Goal: Information Seeking & Learning: Check status

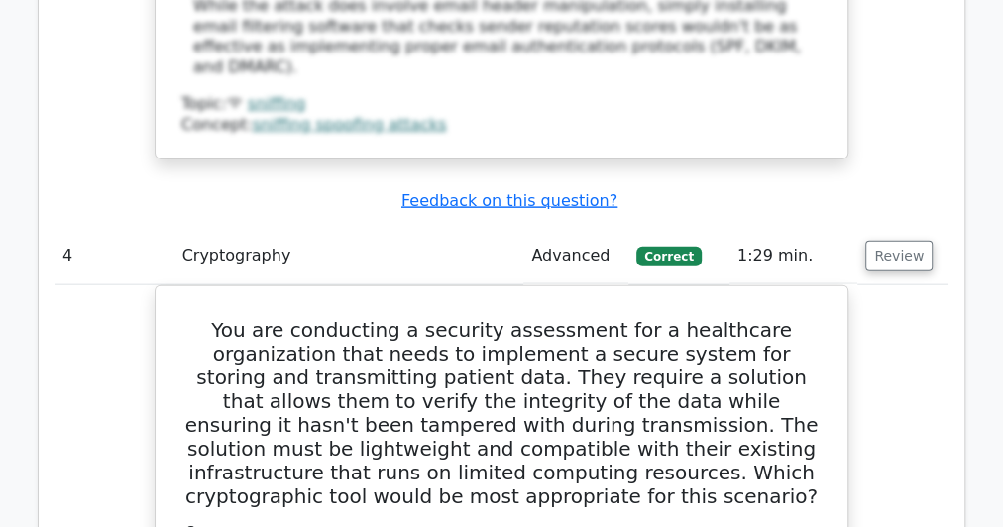
scroll to position [5557, 0]
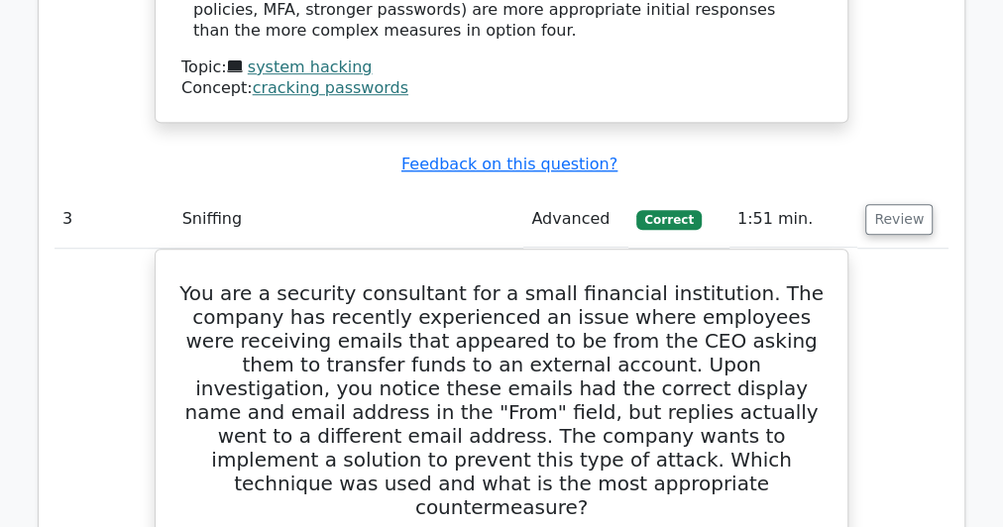
scroll to position [4367, 0]
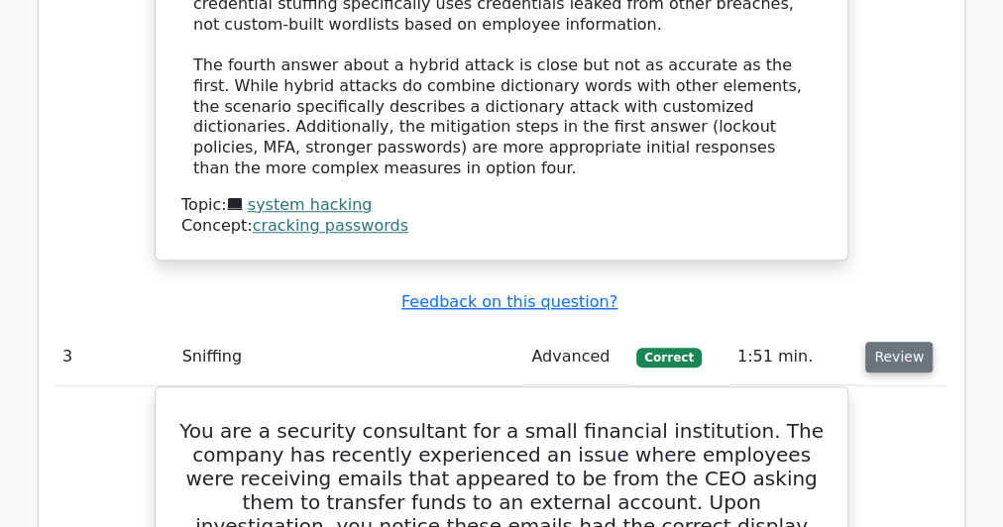
click at [893, 342] on button "Review" at bounding box center [899, 357] width 67 height 31
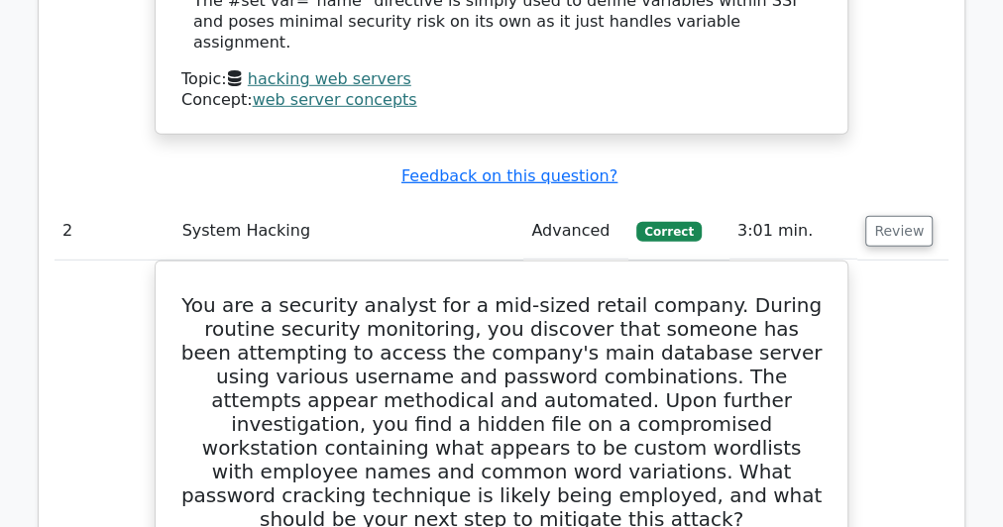
scroll to position [2701, 0]
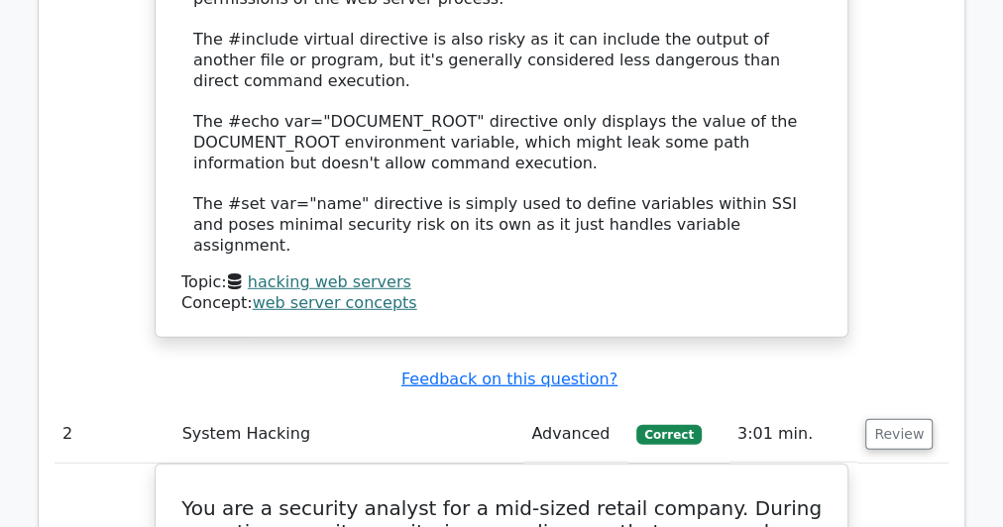
click at [891, 407] on td "Review" at bounding box center [903, 435] width 91 height 57
click at [890, 419] on button "Review" at bounding box center [899, 434] width 67 height 31
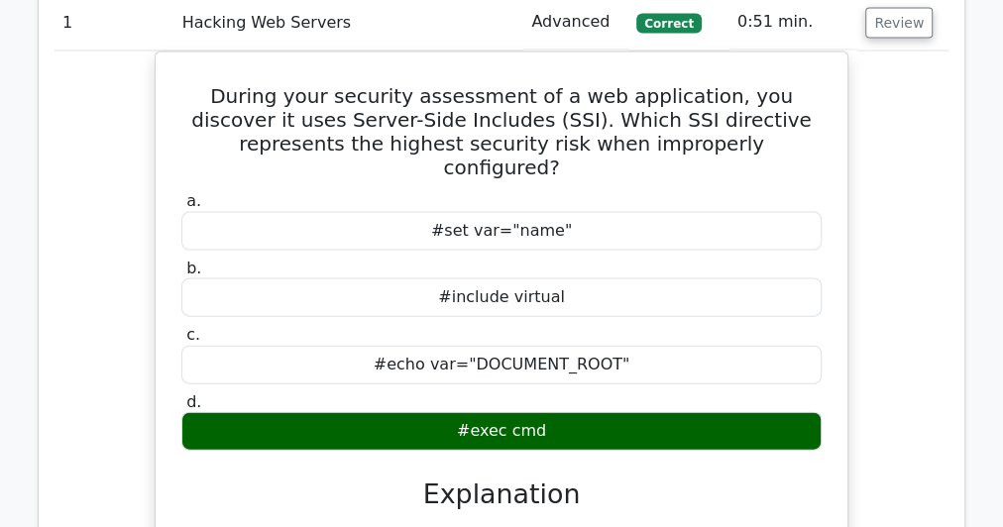
scroll to position [1828, 0]
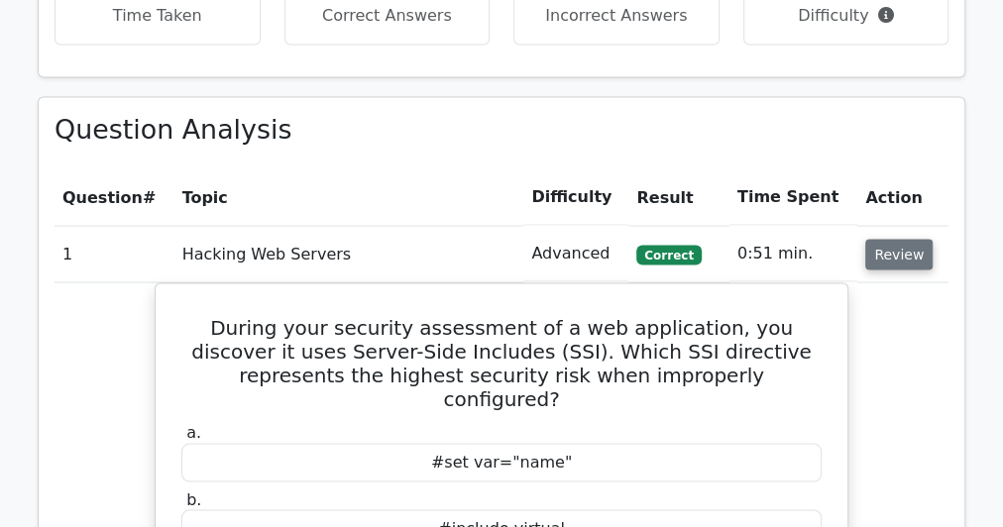
click at [891, 239] on button "Review" at bounding box center [899, 254] width 67 height 31
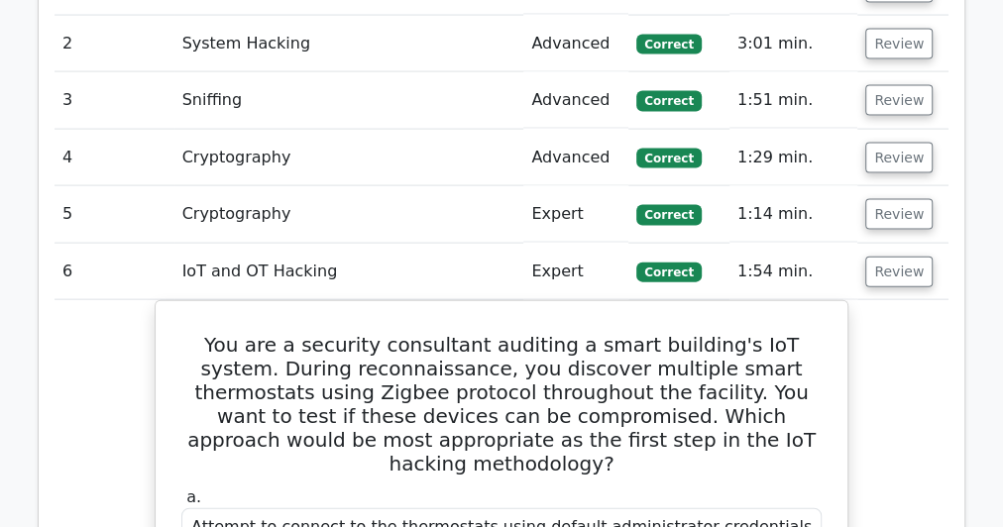
scroll to position [2066, 0]
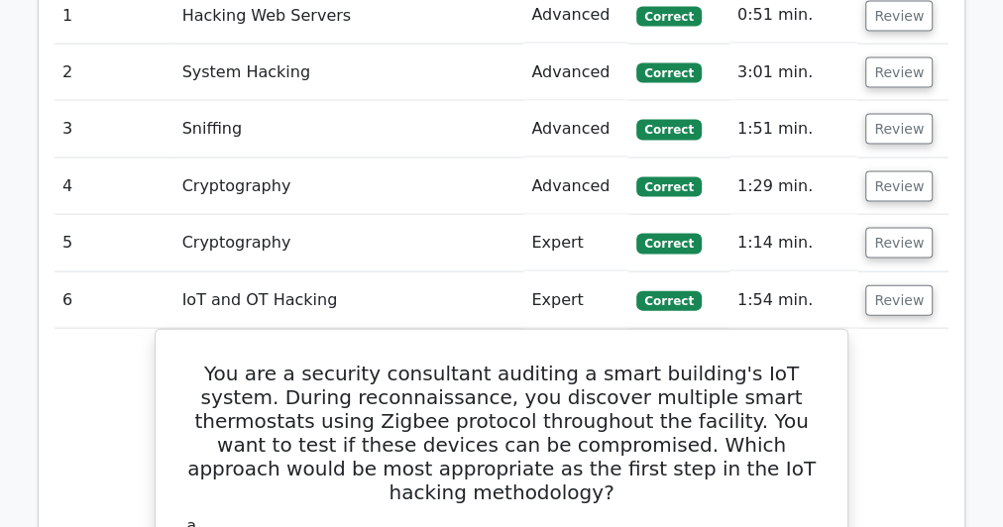
click at [873, 286] on button "Review" at bounding box center [899, 301] width 67 height 31
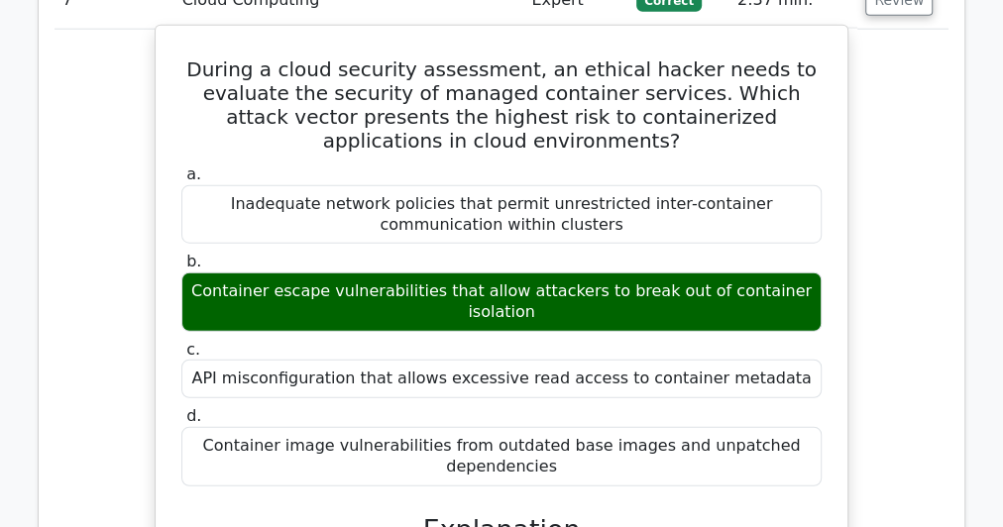
scroll to position [2304, 0]
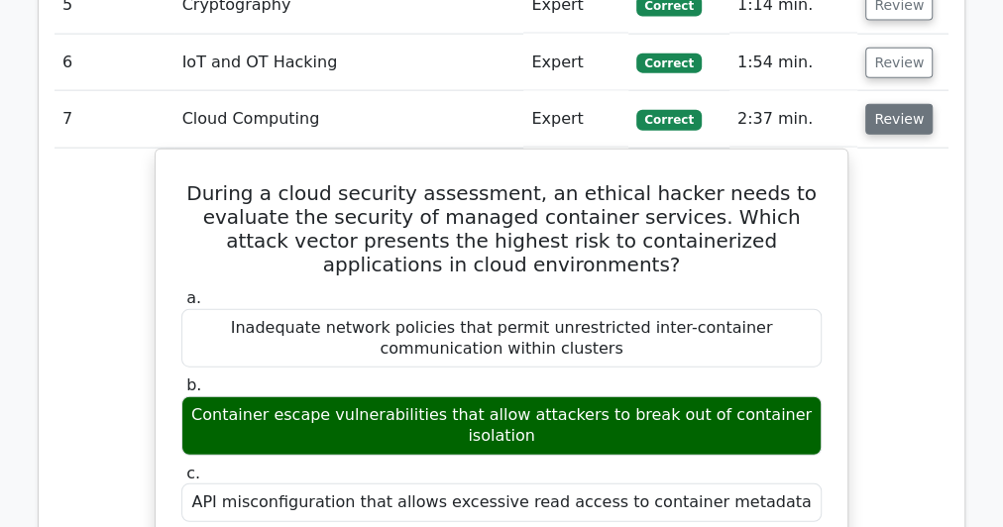
click at [886, 104] on button "Review" at bounding box center [899, 119] width 67 height 31
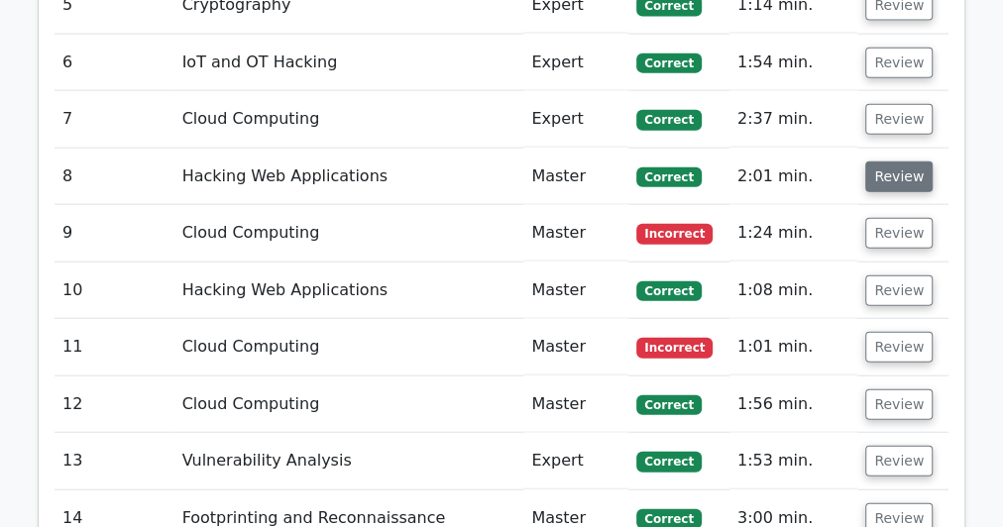
click at [884, 162] on button "Review" at bounding box center [899, 177] width 67 height 31
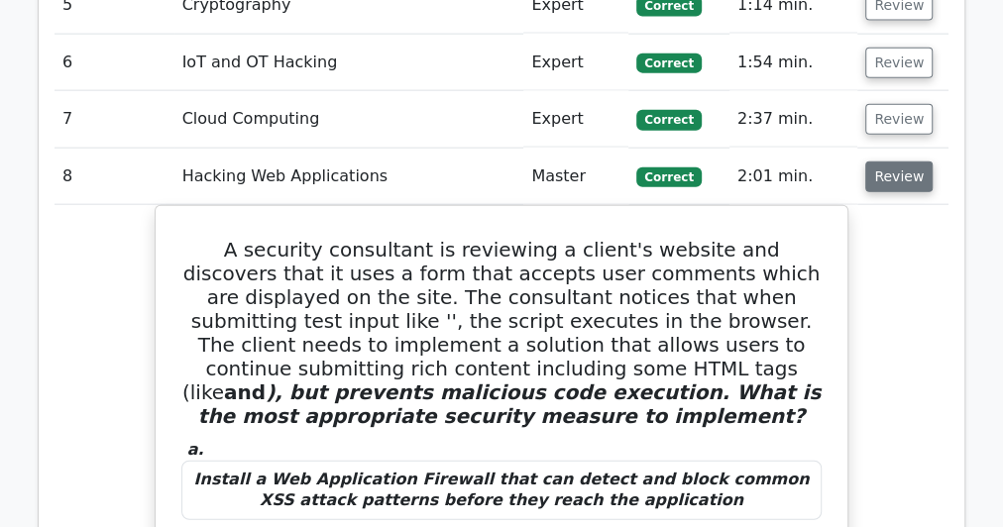
click at [883, 162] on button "Review" at bounding box center [899, 177] width 67 height 31
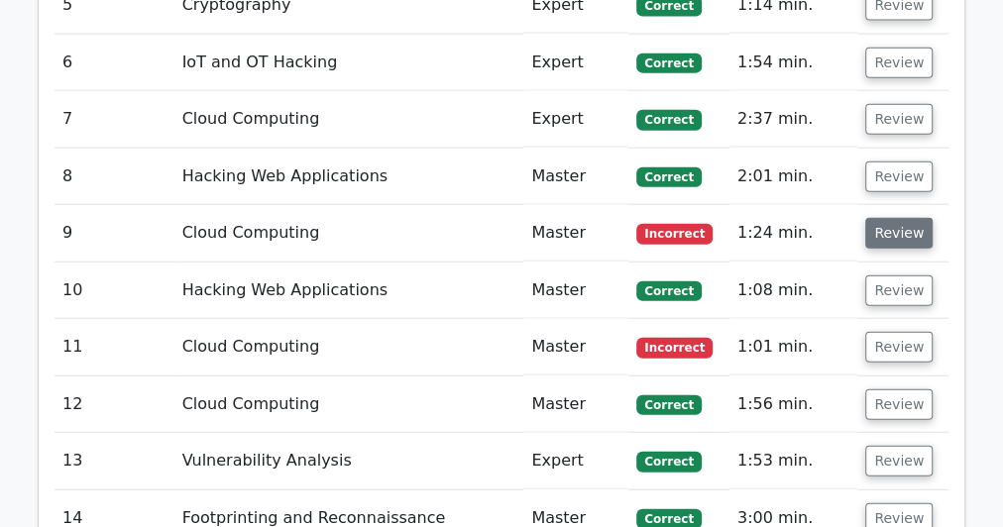
click at [901, 218] on button "Review" at bounding box center [899, 233] width 67 height 31
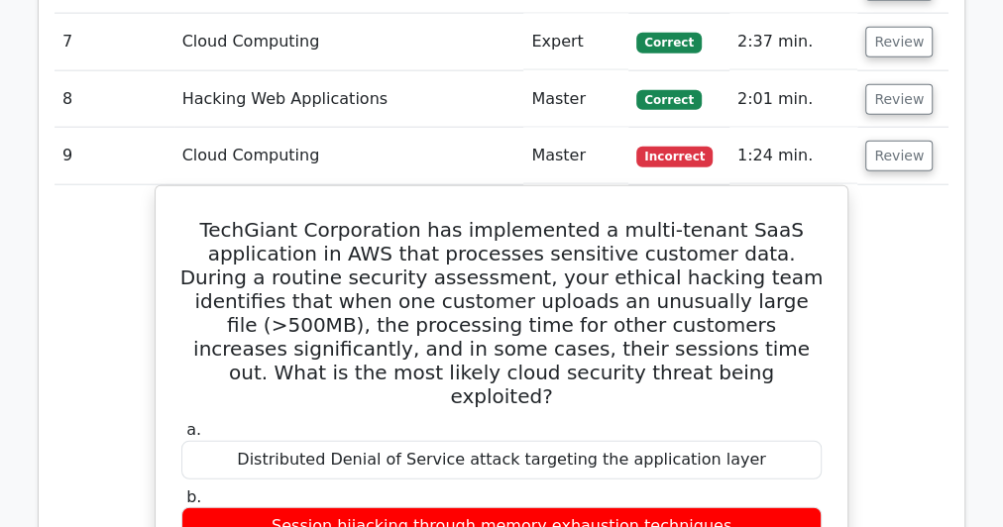
scroll to position [2436, 0]
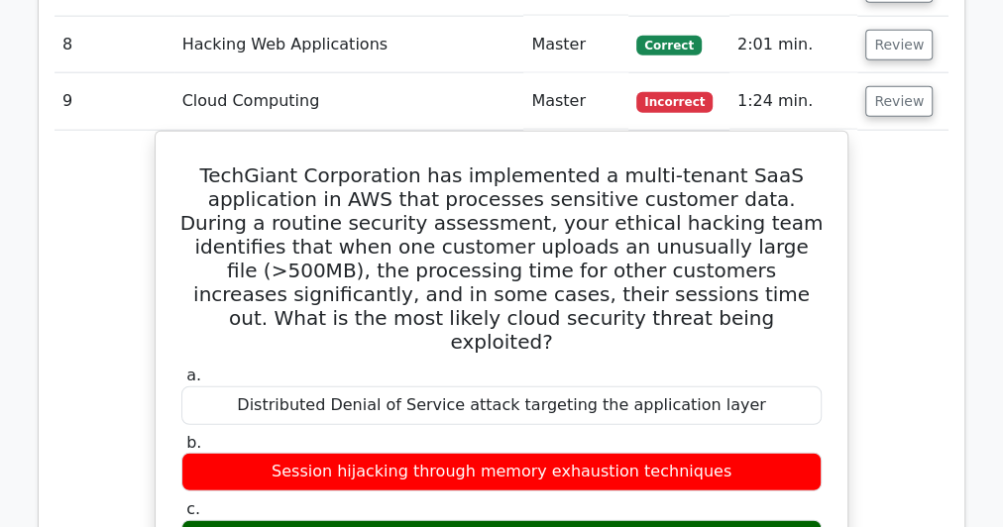
click at [899, 73] on td "Review" at bounding box center [903, 101] width 91 height 57
click at [892, 86] on button "Review" at bounding box center [899, 101] width 67 height 31
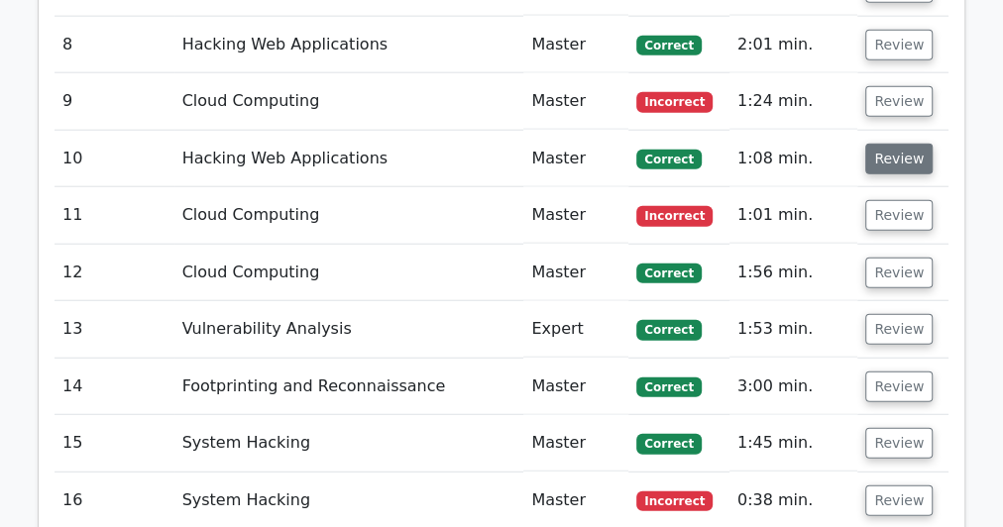
click at [891, 144] on button "Review" at bounding box center [899, 159] width 67 height 31
click at [884, 144] on button "Review" at bounding box center [899, 159] width 67 height 31
click at [877, 144] on button "Review" at bounding box center [899, 159] width 67 height 31
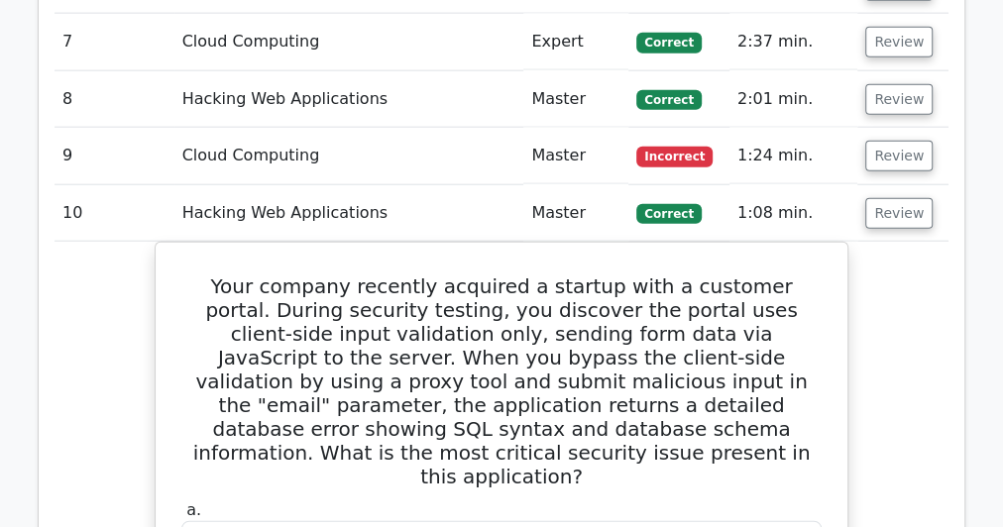
scroll to position [2357, 0]
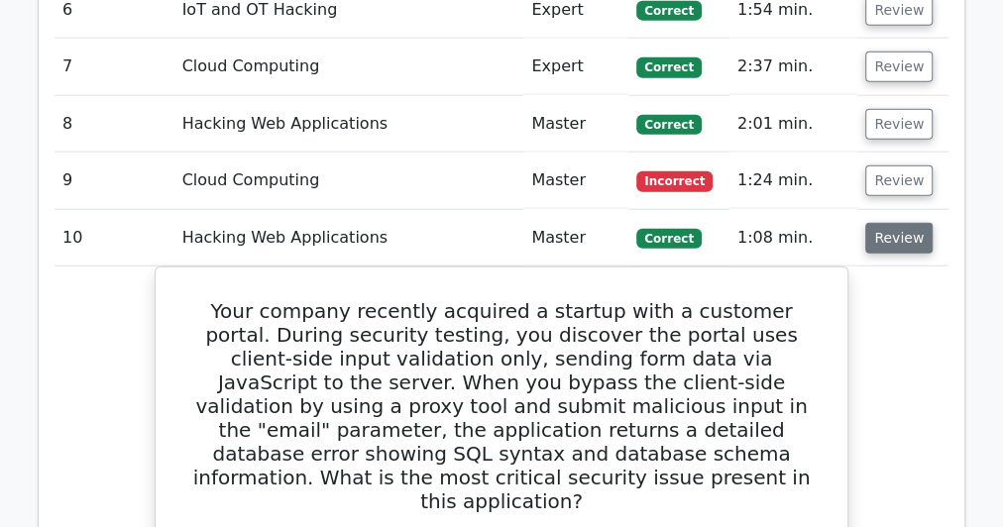
click at [908, 223] on button "Review" at bounding box center [899, 238] width 67 height 31
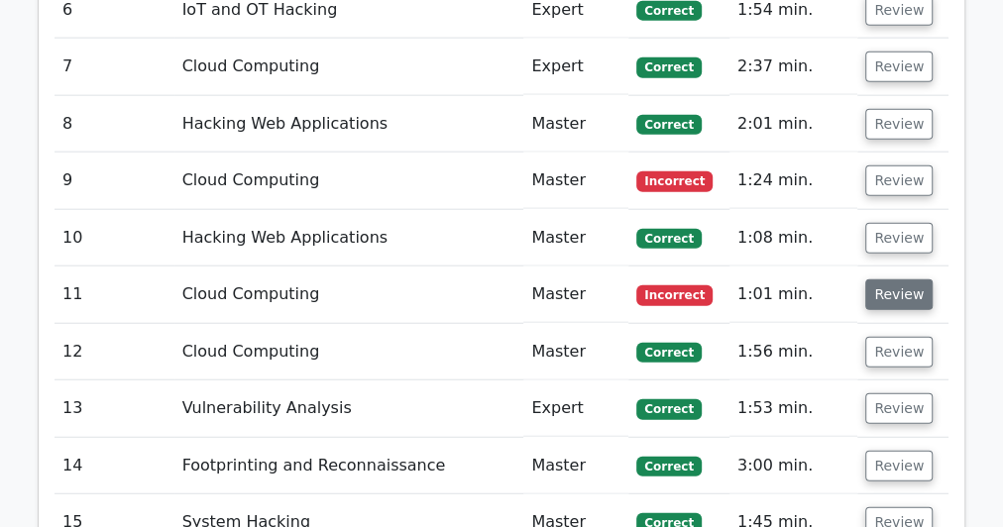
click at [908, 280] on button "Review" at bounding box center [899, 295] width 67 height 31
click at [900, 280] on button "Review" at bounding box center [899, 295] width 67 height 31
click at [897, 280] on button "Review" at bounding box center [899, 295] width 67 height 31
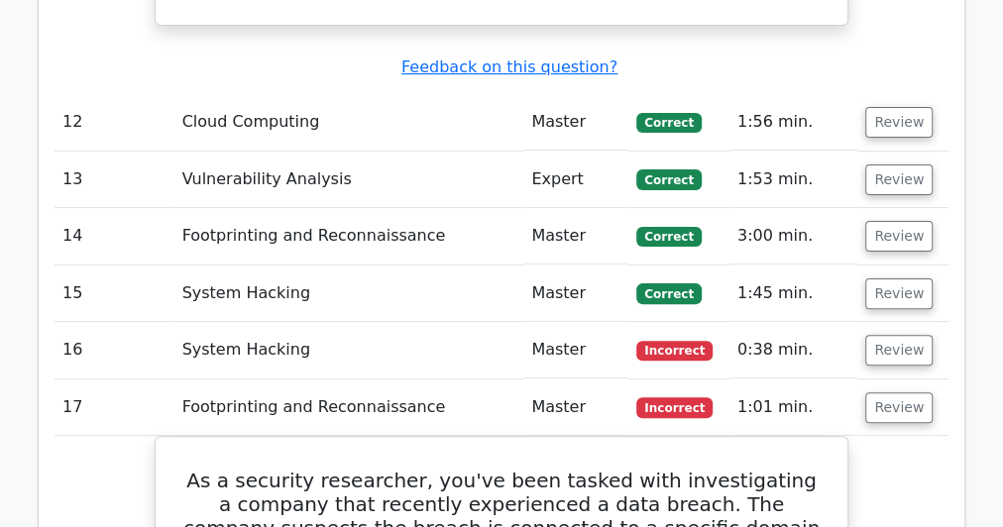
scroll to position [3785, 0]
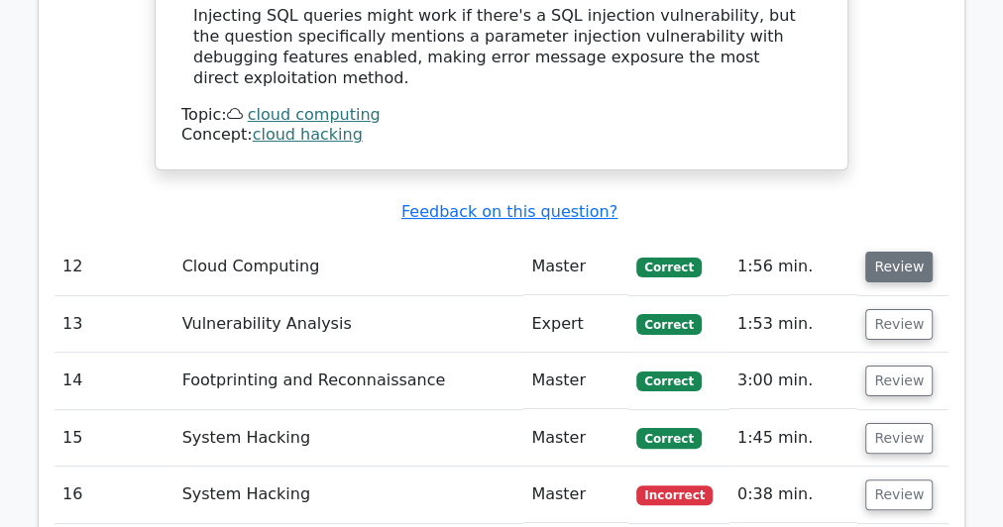
click at [878, 252] on button "Review" at bounding box center [899, 267] width 67 height 31
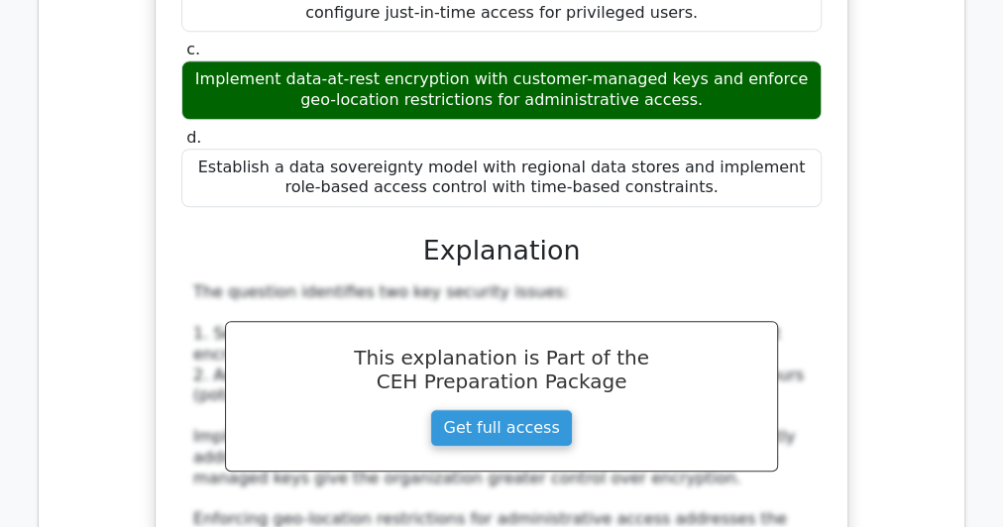
scroll to position [4975, 0]
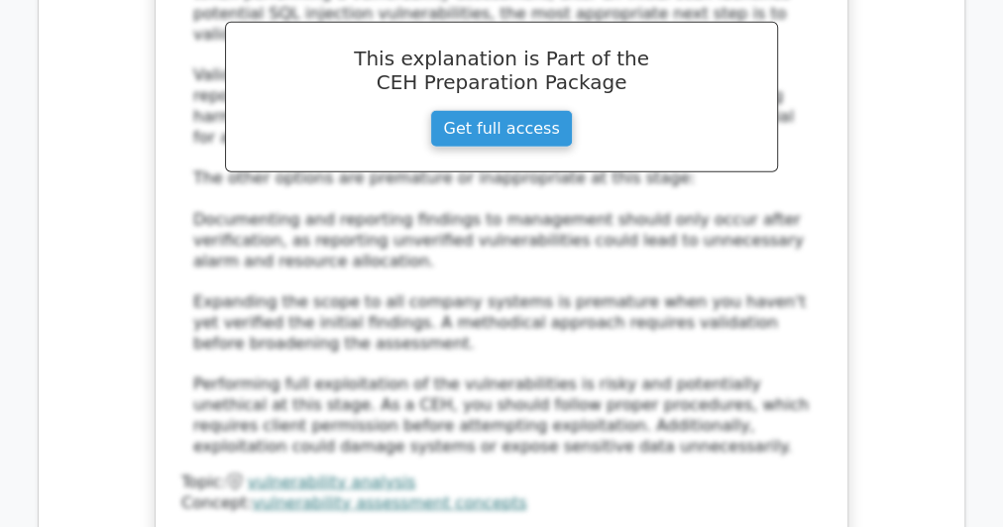
scroll to position [6402, 0]
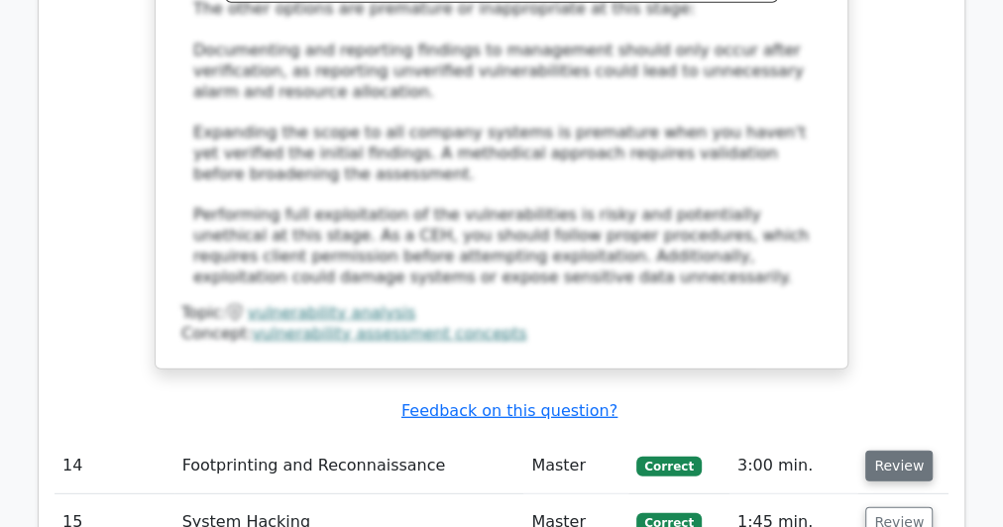
click at [914, 451] on button "Review" at bounding box center [899, 466] width 67 height 31
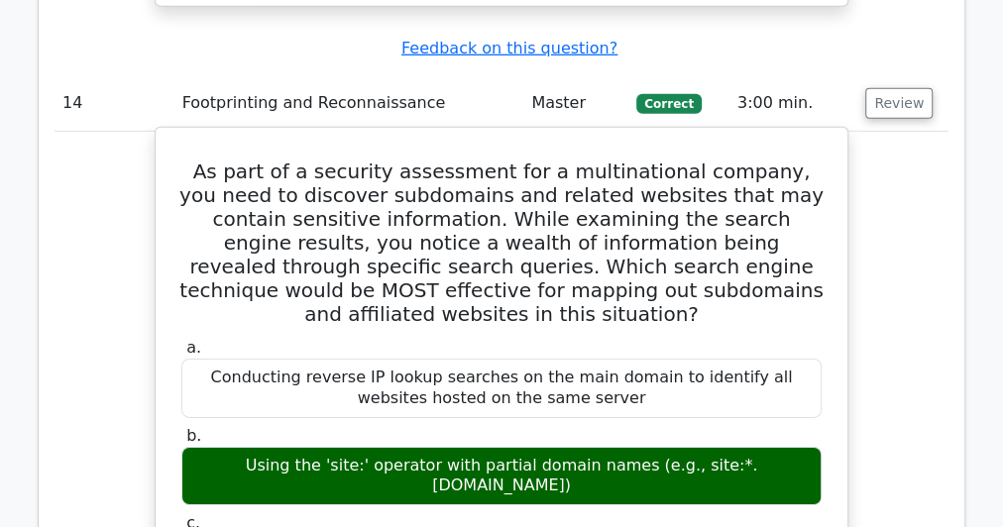
scroll to position [6958, 0]
